Goal: Information Seeking & Learning: Learn about a topic

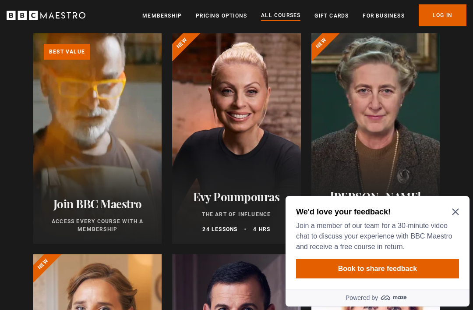
scroll to position [106, 0]
click at [449, 211] on h2 "We'd love your feedback!" at bounding box center [375, 211] width 159 height 11
click at [456, 208] on icon "Close Maze Prompt" at bounding box center [455, 211] width 7 height 7
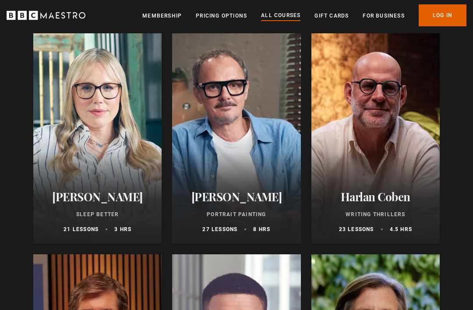
scroll to position [776, 0]
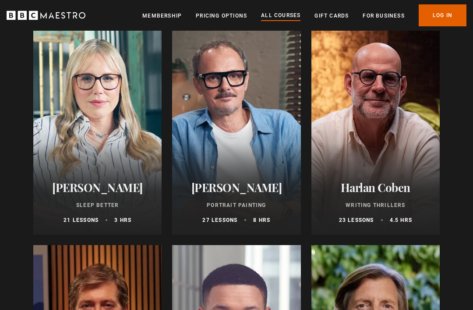
click at [129, 181] on h2 "[PERSON_NAME]" at bounding box center [97, 188] width 107 height 14
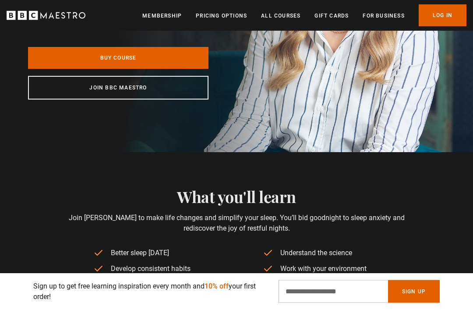
scroll to position [154, 0]
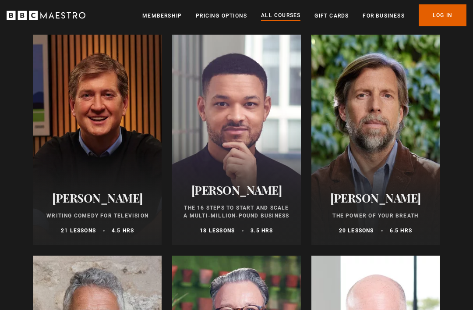
scroll to position [970, 0]
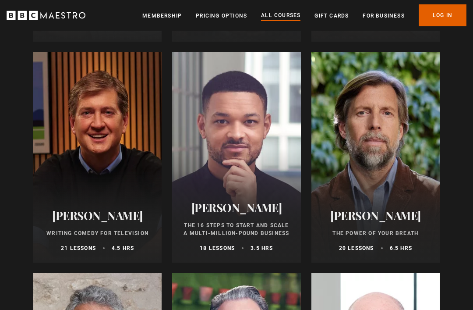
click at [364, 131] on div at bounding box center [375, 157] width 128 height 210
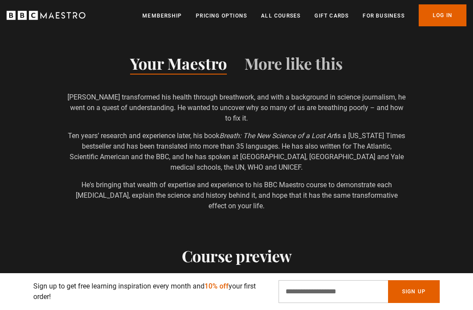
scroll to position [580, 0]
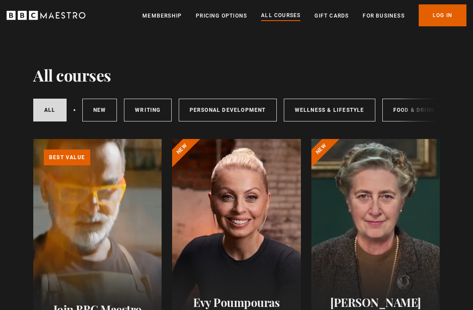
click at [323, 115] on link "Wellness & Lifestyle" at bounding box center [330, 110] width 92 height 23
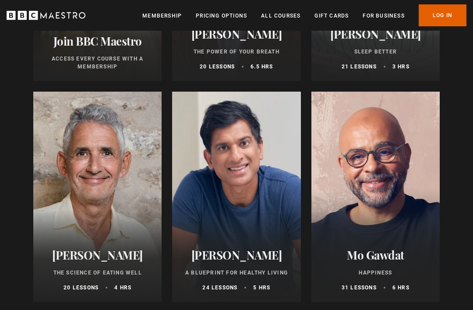
scroll to position [285, 0]
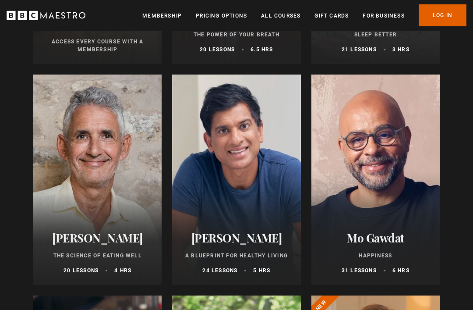
click at [120, 185] on div at bounding box center [97, 180] width 128 height 210
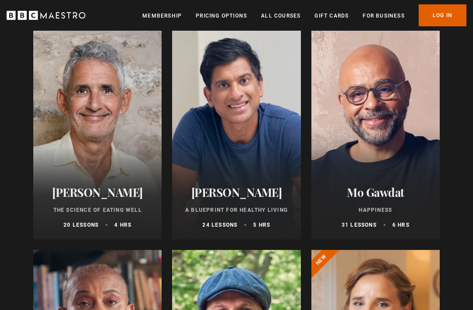
scroll to position [332, 0]
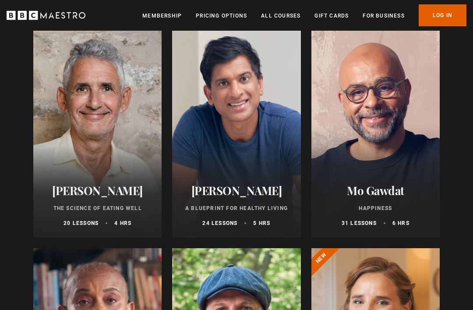
click at [251, 173] on div "Dr Rangan Chatterjee A Blueprint for Healthy Living 24 lessons 5 hrs" at bounding box center [236, 205] width 128 height 64
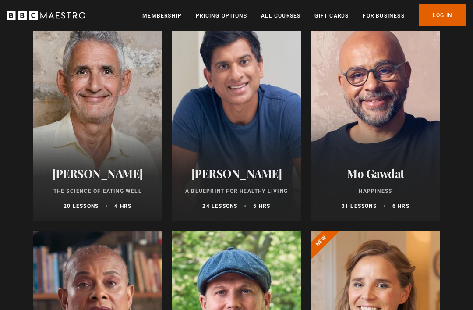
scroll to position [310, 0]
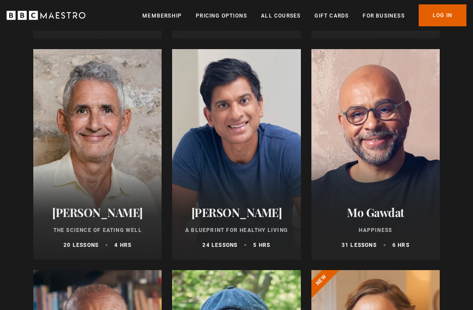
click at [389, 162] on div at bounding box center [375, 154] width 128 height 210
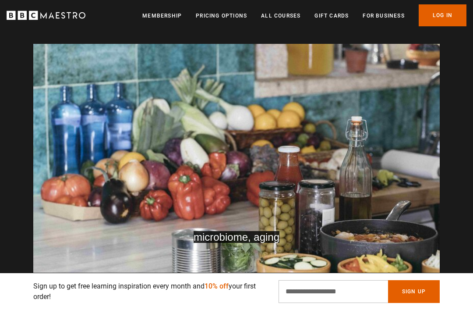
scroll to position [0, 506]
click at [213, 237] on video-js "Video Player is loading. Play Course overview for The Science of Eating Well wi…" at bounding box center [236, 158] width 406 height 229
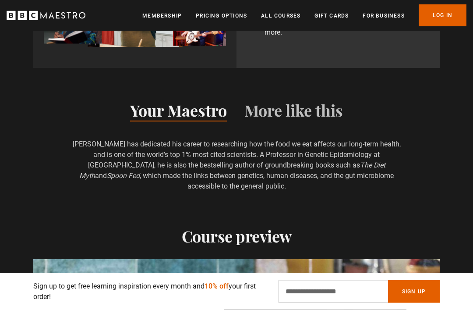
scroll to position [561, 0]
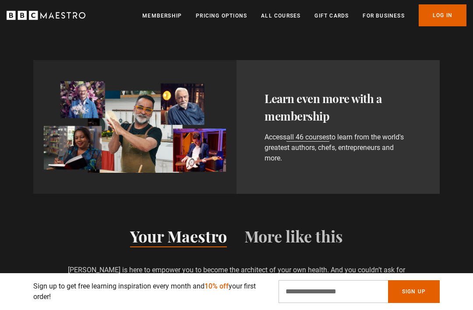
scroll to position [422, 0]
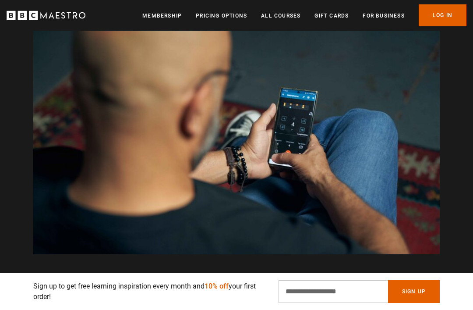
scroll to position [0, 1519]
click at [211, 191] on video-js "Video Player is loading. Play Course overview for Happiness with Mo Gawdat Watc…" at bounding box center [236, 139] width 406 height 229
